Goal: Information Seeking & Learning: Find specific page/section

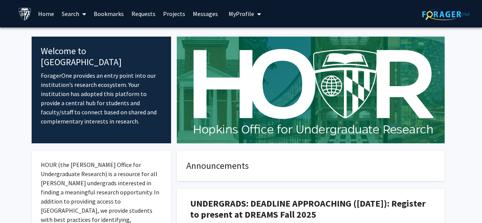
click at [172, 13] on link "Projects" at bounding box center [174, 13] width 30 height 27
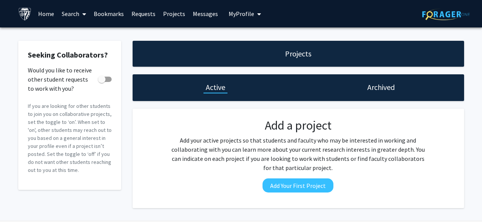
click at [75, 13] on link "Search" at bounding box center [74, 13] width 32 height 27
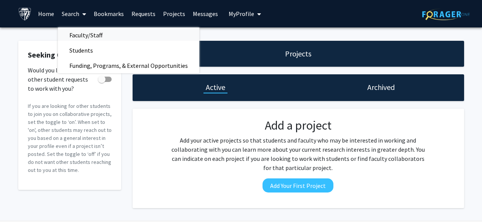
click at [83, 37] on span "Faculty/Staff" at bounding box center [86, 34] width 56 height 15
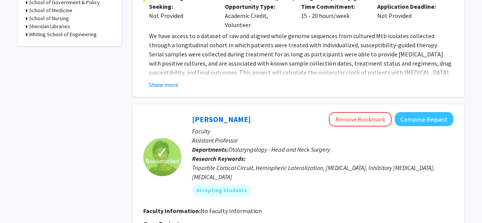
scroll to position [409, 0]
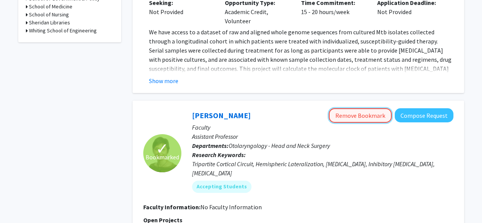
click at [361, 108] on button "Remove Bookmark" at bounding box center [360, 115] width 63 height 14
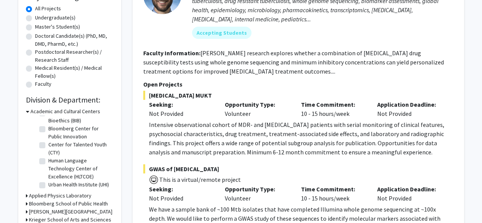
scroll to position [0, 0]
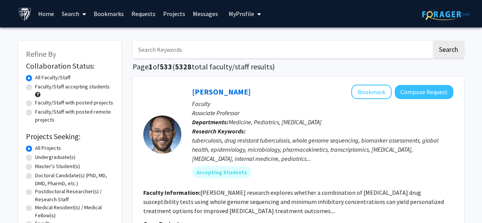
click at [178, 17] on link "Projects" at bounding box center [174, 13] width 30 height 27
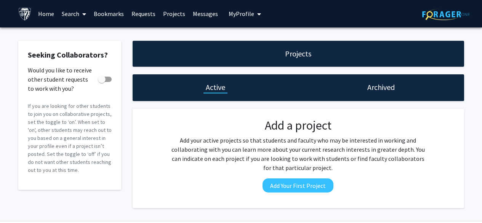
click at [145, 14] on link "Requests" at bounding box center [144, 13] width 32 height 27
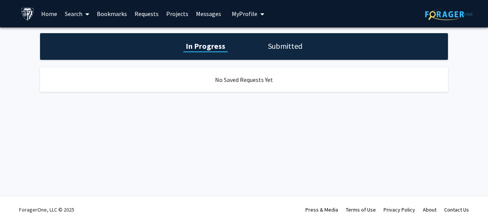
click at [178, 15] on link "Projects" at bounding box center [177, 13] width 30 height 27
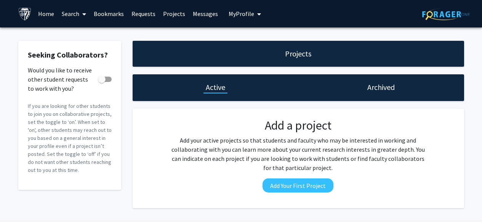
click at [373, 81] on div "Archived" at bounding box center [381, 87] width 166 height 27
click at [377, 94] on div "Archived" at bounding box center [381, 87] width 166 height 27
click at [71, 12] on link "Search" at bounding box center [74, 13] width 32 height 27
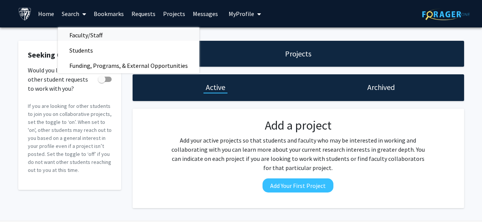
click at [94, 35] on span "Faculty/Staff" at bounding box center [86, 34] width 56 height 15
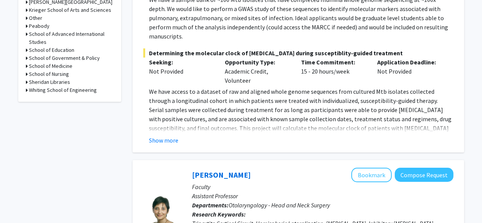
scroll to position [264, 0]
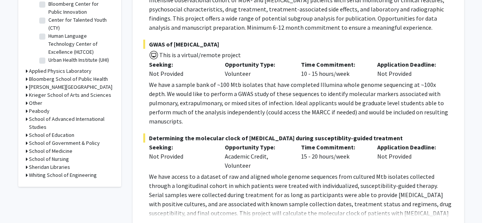
click at [62, 79] on h3 "Bloomberg School of Public Health" at bounding box center [68, 79] width 79 height 8
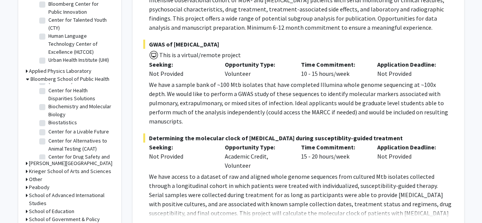
scroll to position [0, 0]
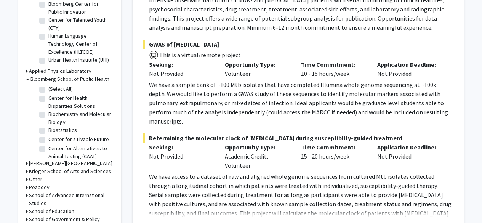
click at [48, 90] on label "(Select All)" at bounding box center [60, 89] width 24 height 8
click at [48, 90] on input "(Select All)" at bounding box center [50, 87] width 5 height 5
checkbox input "true"
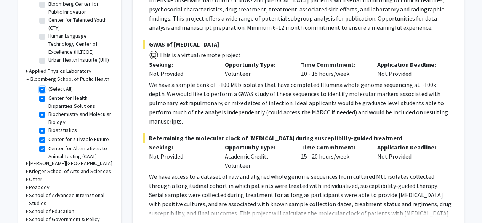
checkbox input "true"
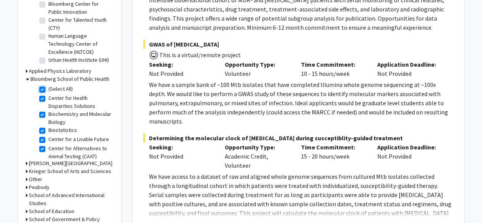
checkbox input "true"
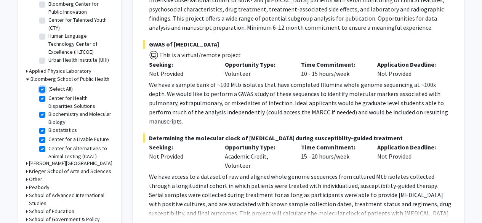
checkbox input "true"
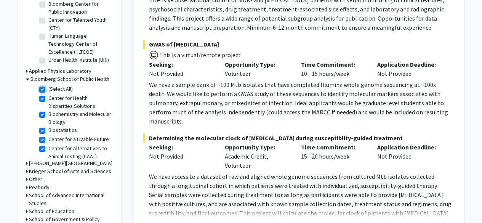
checkbox input "true"
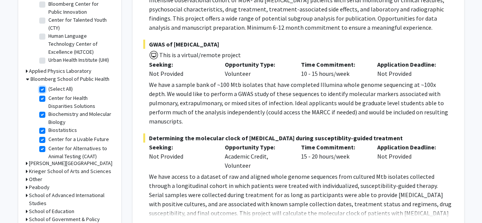
checkbox input "true"
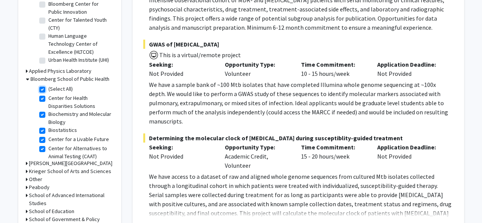
checkbox input "true"
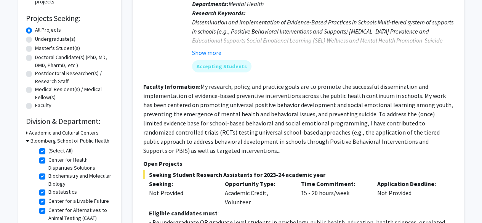
scroll to position [120, 0]
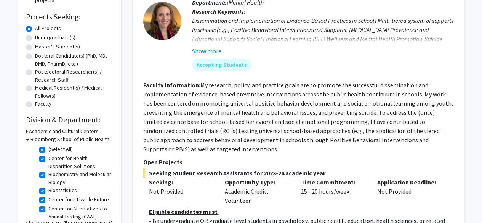
click at [42, 153] on fg-checkbox "(Select All) (Select All)" at bounding box center [75, 149] width 72 height 9
click at [48, 151] on label "(Select All)" at bounding box center [60, 149] width 24 height 8
click at [48, 150] on input "(Select All)" at bounding box center [50, 147] width 5 height 5
checkbox input "false"
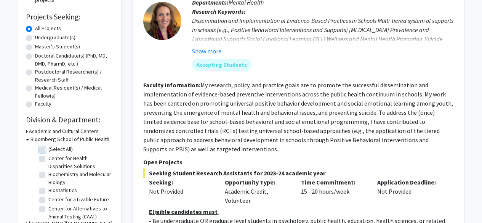
checkbox input "false"
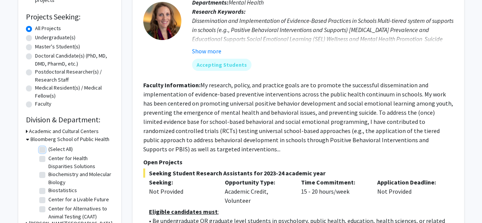
checkbox input "false"
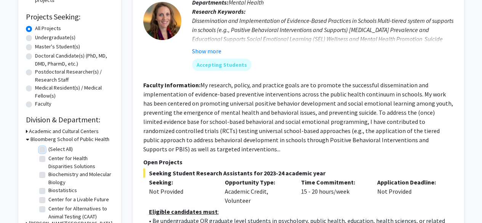
checkbox input "false"
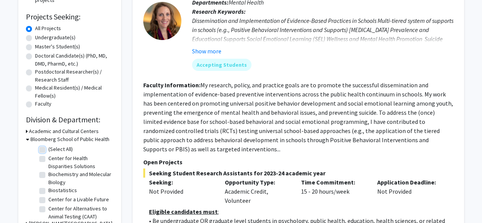
checkbox input "false"
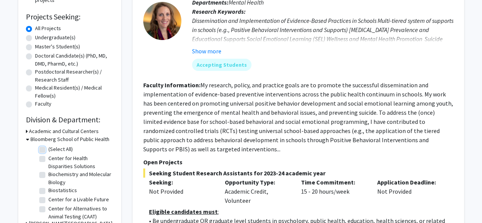
checkbox input "false"
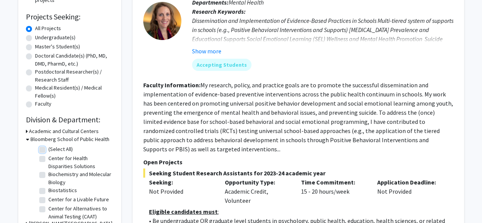
checkbox input "false"
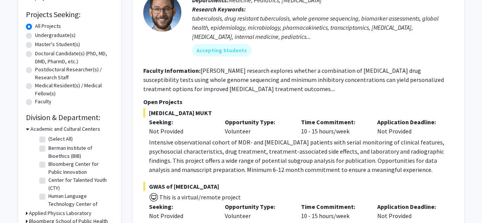
scroll to position [122, 0]
click at [27, 130] on icon at bounding box center [27, 129] width 3 height 8
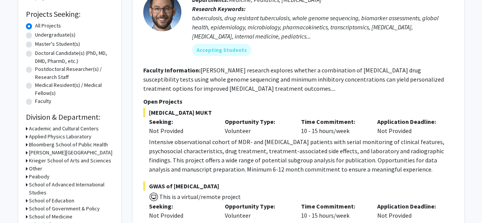
scroll to position [0, 0]
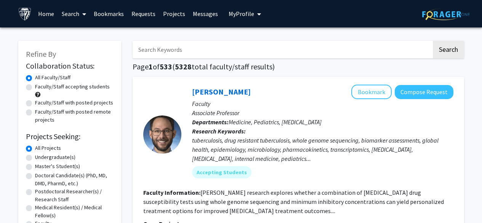
click at [73, 87] on label "Faculty/Staff accepting students" at bounding box center [72, 87] width 75 height 8
click at [40, 87] on input "Faculty/Staff accepting students" at bounding box center [37, 85] width 5 height 5
radio input "true"
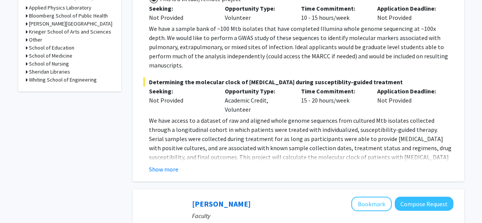
scroll to position [327, 0]
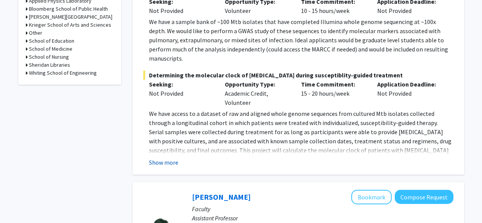
click at [169, 158] on button "Show more" at bounding box center [163, 162] width 29 height 9
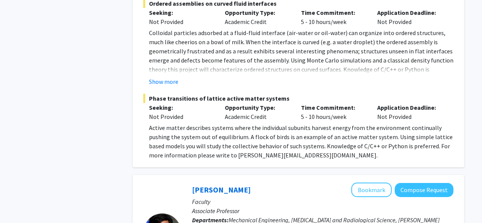
scroll to position [2690, 0]
